Goal: Use online tool/utility: Utilize a website feature to perform a specific function

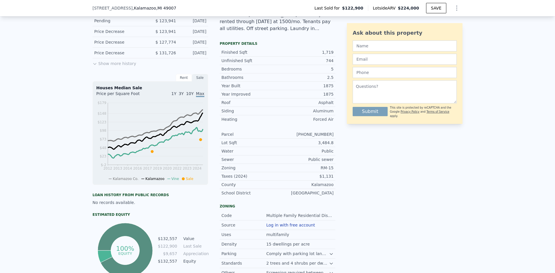
scroll to position [171, 0]
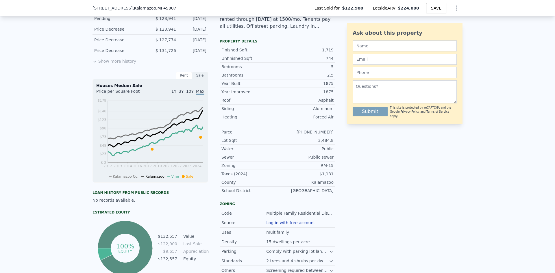
click at [178, 95] on div "1Y 3Y 10Y Max" at bounding box center [177, 92] width 54 height 9
click at [184, 93] on span "3Y" at bounding box center [181, 91] width 5 height 5
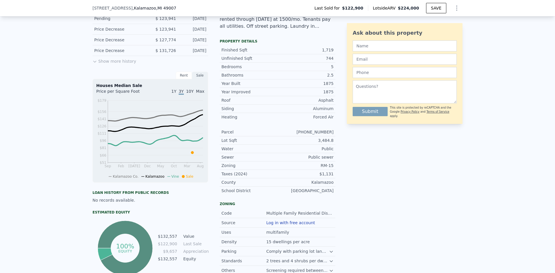
click at [191, 94] on span "10Y" at bounding box center [190, 91] width 8 height 5
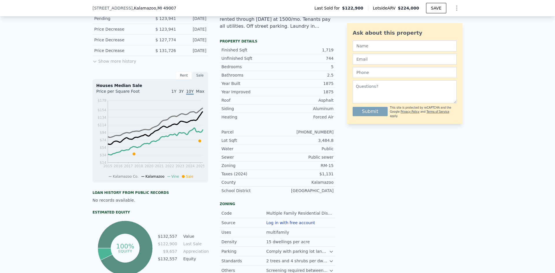
click at [176, 94] on span "1Y" at bounding box center [173, 91] width 5 height 5
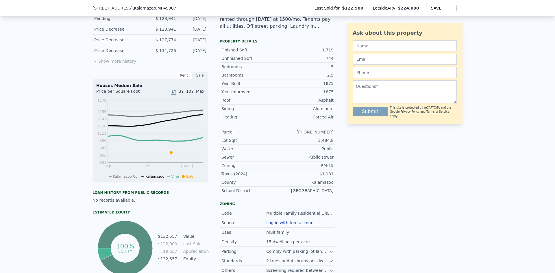
click at [188, 93] on span "10Y" at bounding box center [190, 91] width 8 height 5
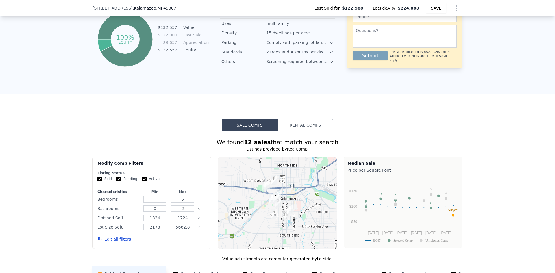
scroll to position [460, 0]
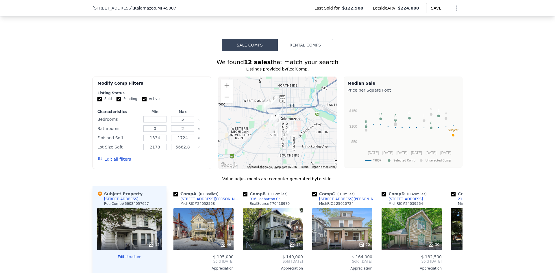
click at [294, 51] on button "Rental Comps" at bounding box center [304, 45] width 55 height 12
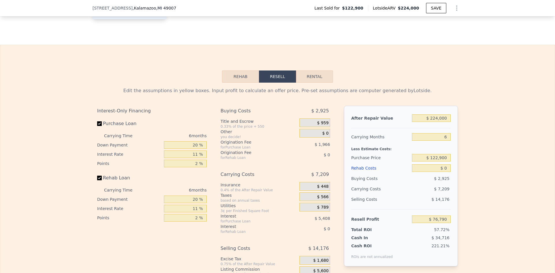
scroll to position [778, 0]
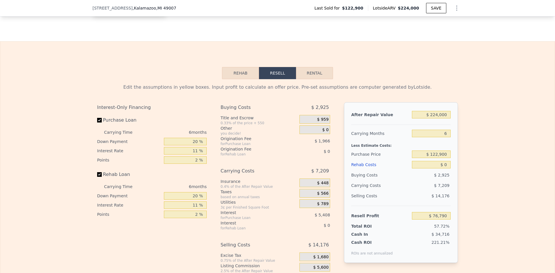
click at [243, 79] on button "Rehab" at bounding box center [240, 73] width 37 height 12
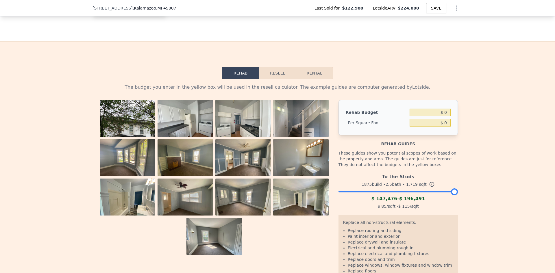
click at [297, 79] on button "Rental" at bounding box center [314, 73] width 37 height 12
select select "30"
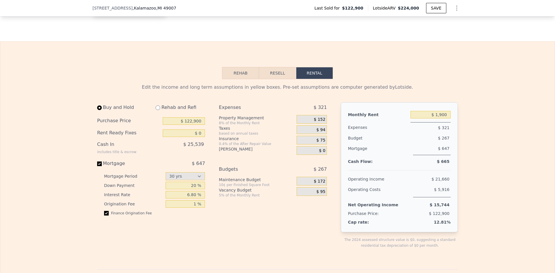
click at [168, 113] on div "Rehab and Refi" at bounding box center [178, 107] width 54 height 10
click at [157, 110] on input "radio" at bounding box center [158, 108] width 5 height 5
radio input "true"
type input "$ 2,550"
select select "30"
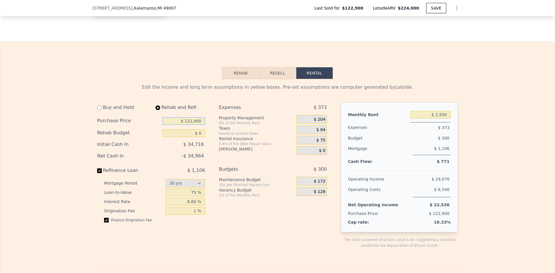
click at [177, 125] on input "$ 122,900" at bounding box center [184, 121] width 42 height 8
